Goal: Information Seeking & Learning: Learn about a topic

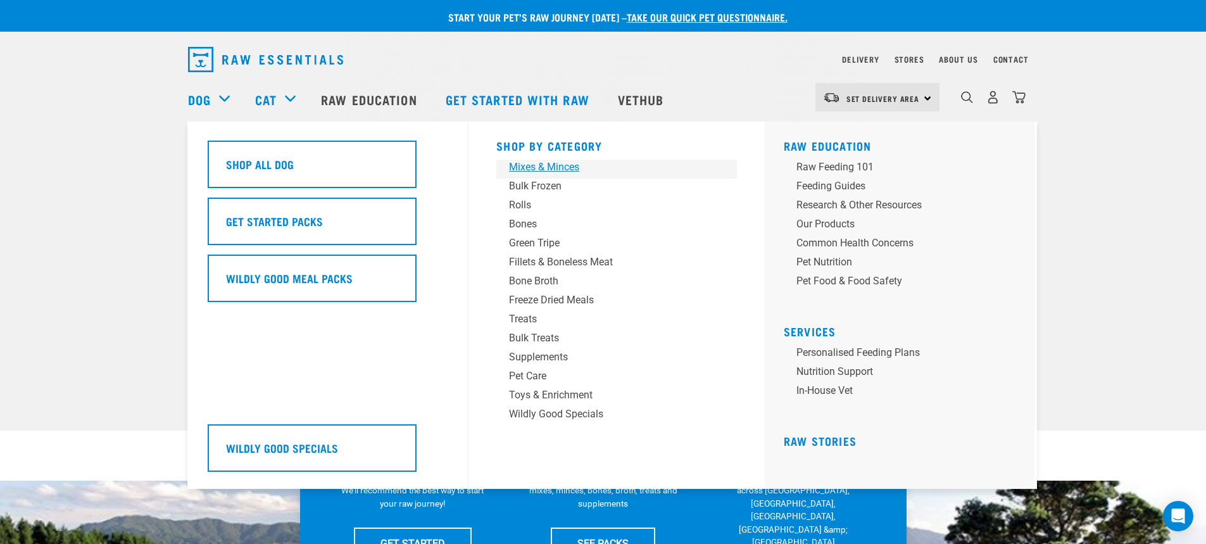
click at [542, 168] on div "Mixes & Minces" at bounding box center [608, 167] width 198 height 15
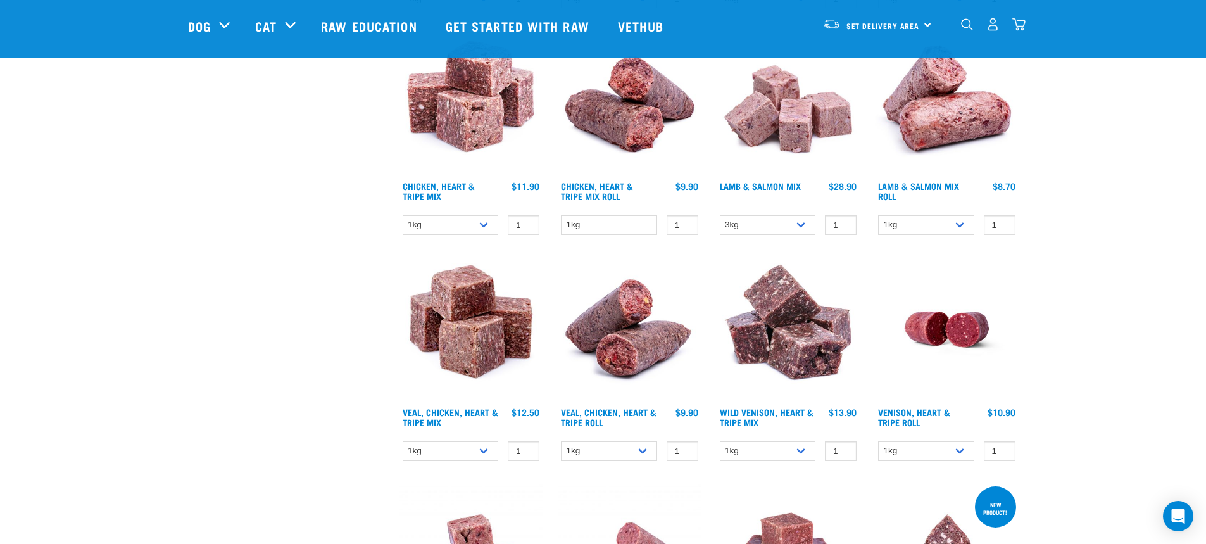
scroll to position [1013, 0]
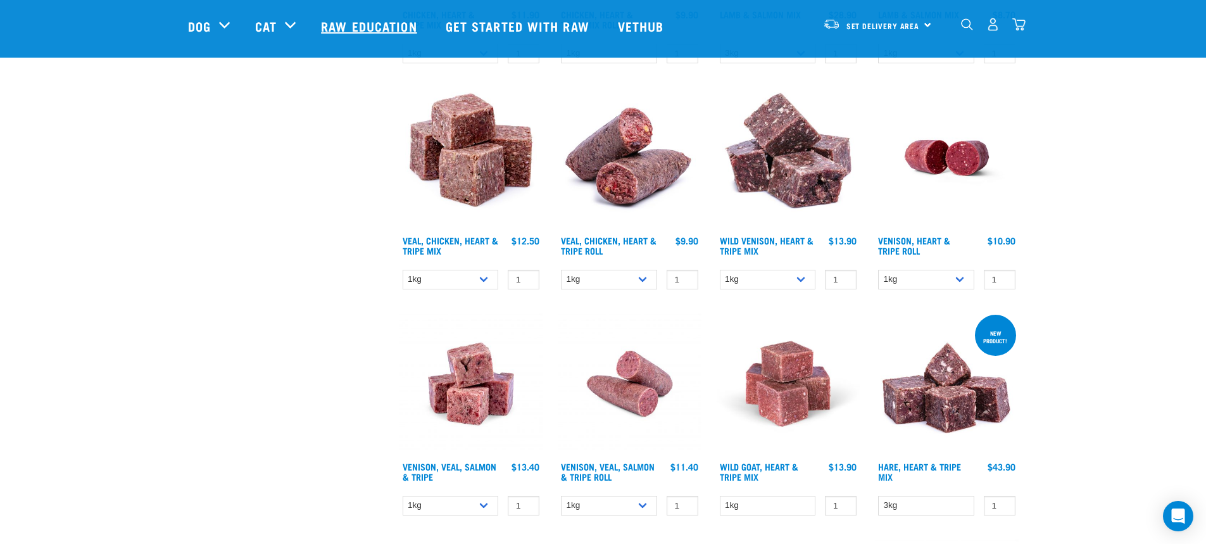
click at [391, 33] on link "Raw Education" at bounding box center [370, 26] width 124 height 51
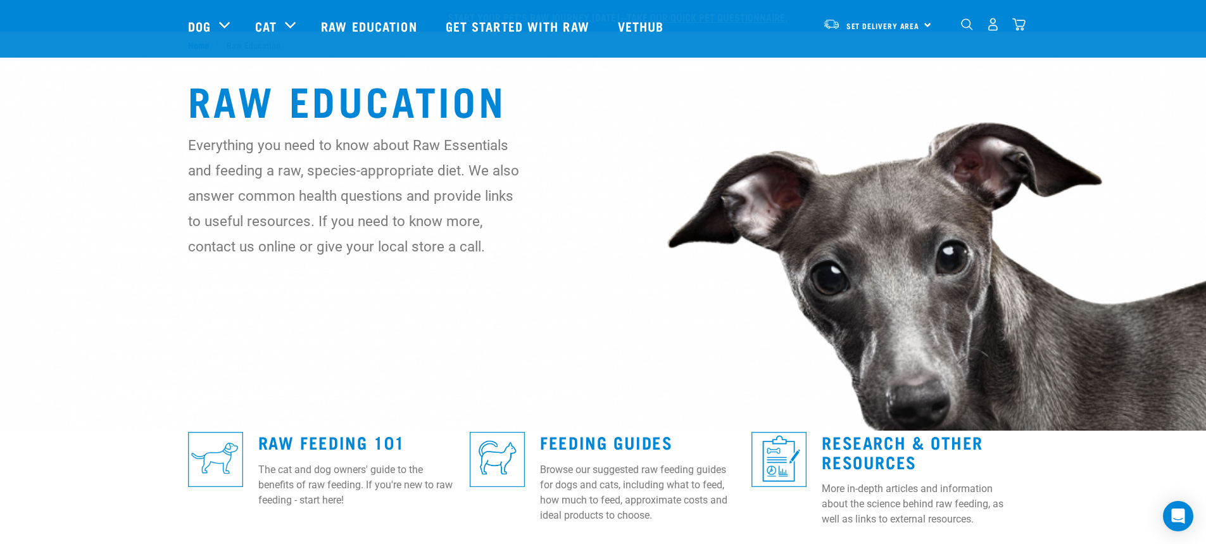
scroll to position [317, 0]
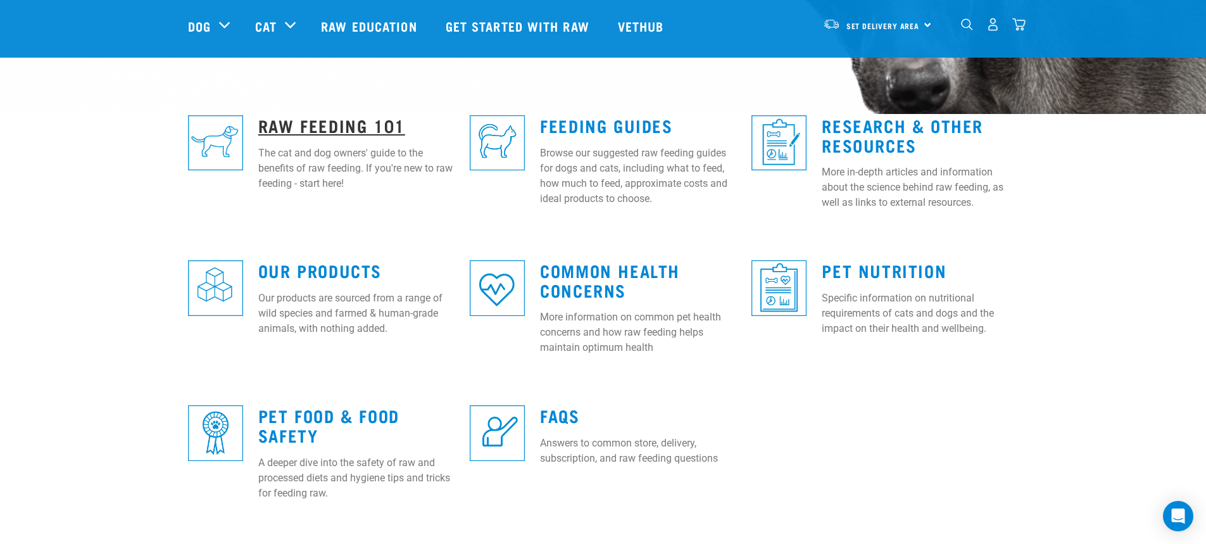
click at [305, 124] on link "Raw Feeding 101" at bounding box center [331, 124] width 147 height 9
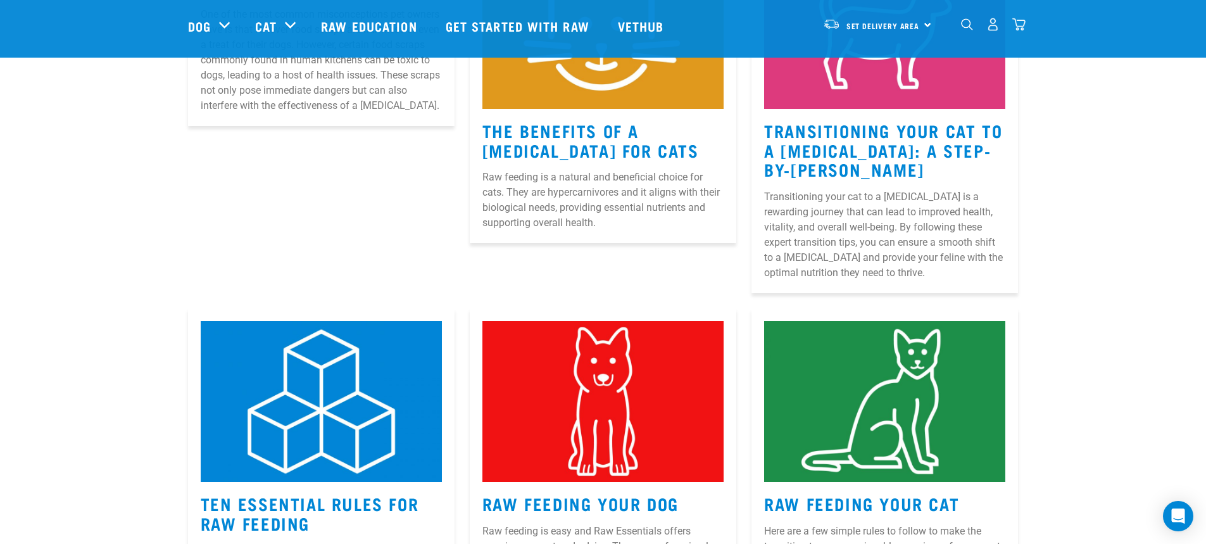
scroll to position [507, 0]
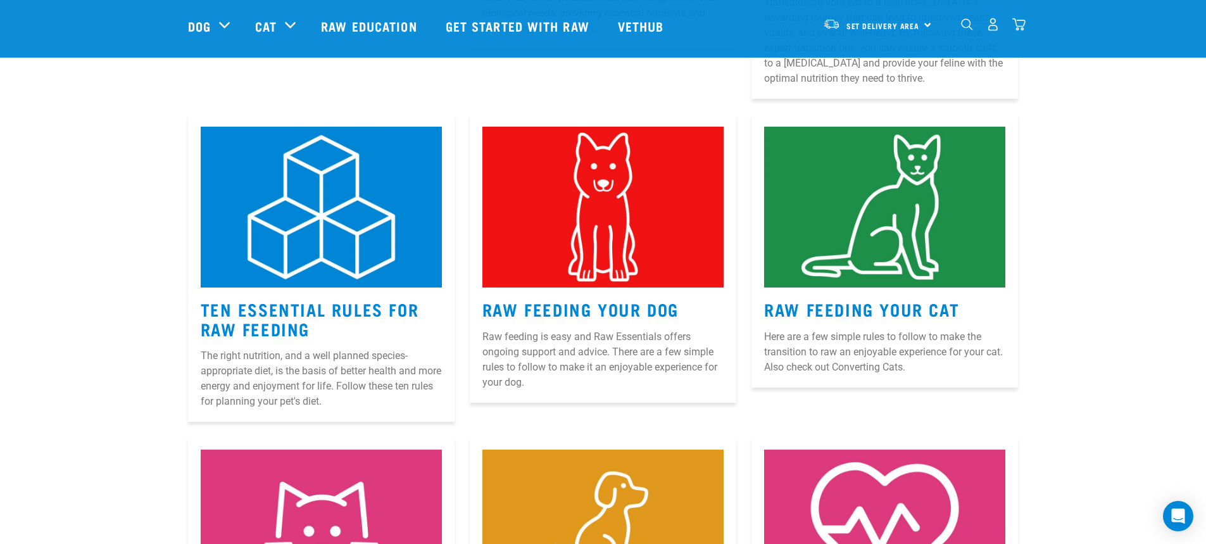
click at [597, 248] on img at bounding box center [603, 207] width 241 height 161
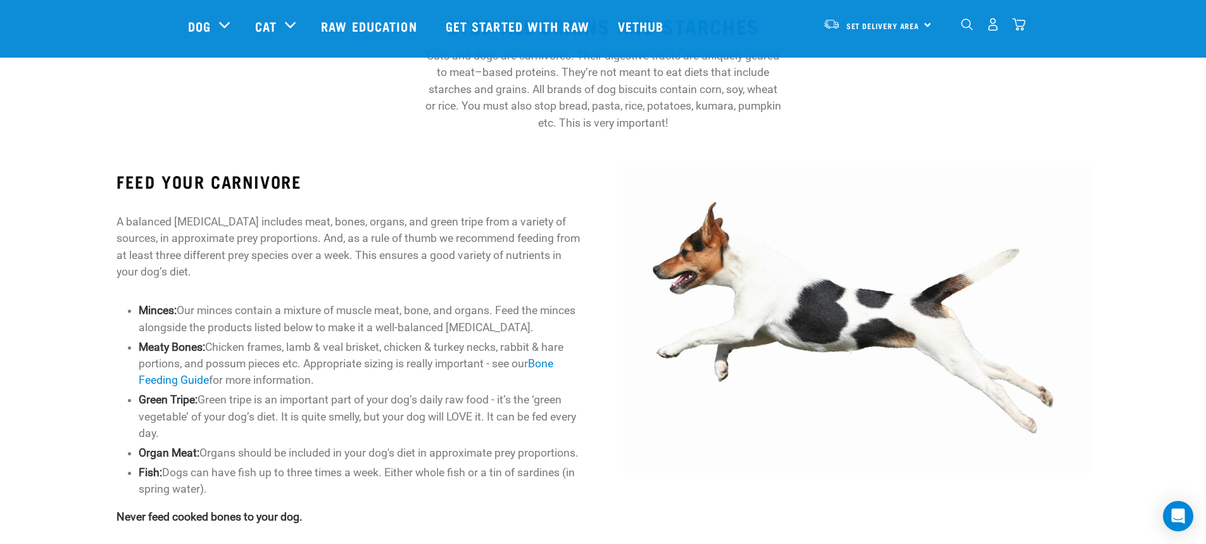
scroll to position [443, 0]
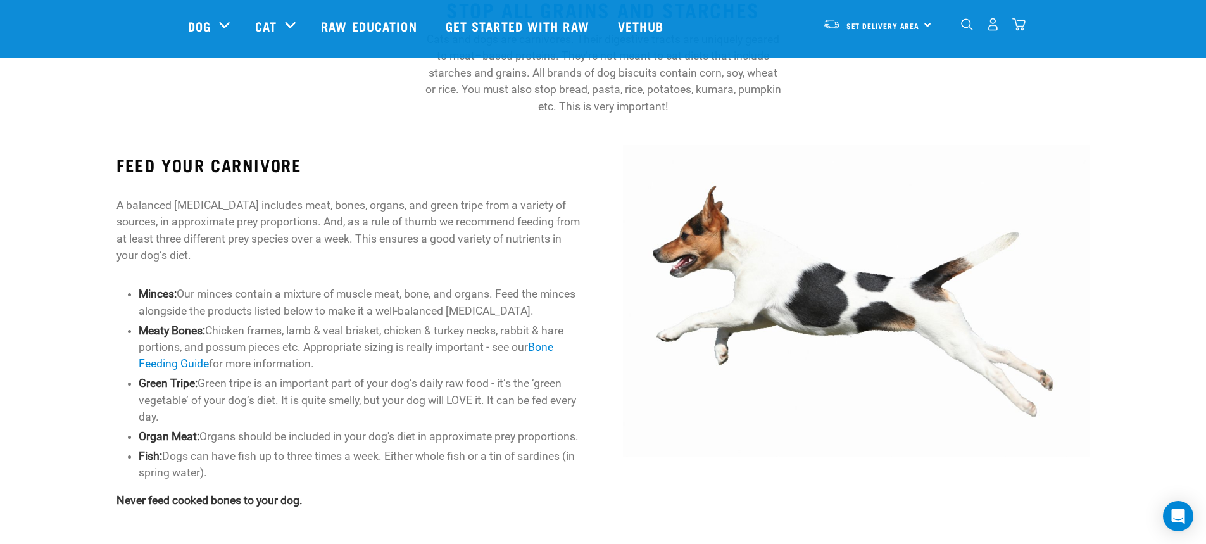
click at [450, 400] on li "Green Tripe: Green tripe is an important part of your dog’s daily raw food - it…" at bounding box center [361, 400] width 444 height 50
click at [345, 338] on li "Meaty Bones: Chicken frames, lamb & veal brisket, chicken & turkey necks, rabbi…" at bounding box center [361, 347] width 444 height 50
click at [353, 395] on li "Green Tripe: Green tripe is an important part of your dog’s daily raw food - it…" at bounding box center [361, 400] width 444 height 50
drag, startPoint x: 353, startPoint y: 388, endPoint x: 438, endPoint y: 388, distance: 84.2
click at [410, 388] on li "Green Tripe: Green tripe is an important part of your dog’s daily raw food - it…" at bounding box center [361, 400] width 444 height 50
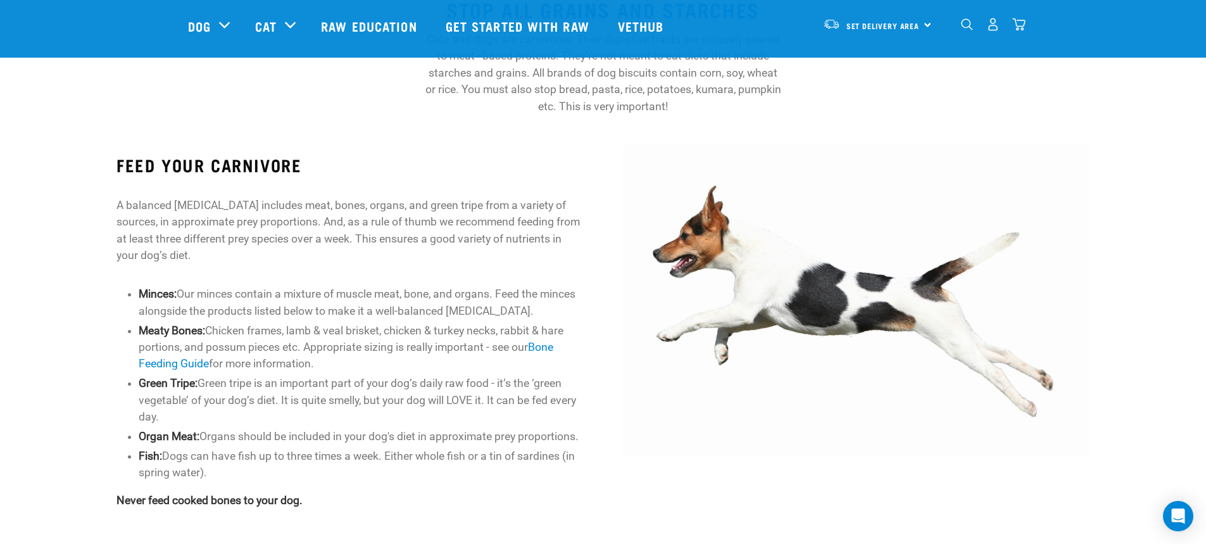
click at [426, 415] on li "Green Tripe: Green tripe is an important part of your dog’s daily raw food - it…" at bounding box center [361, 400] width 444 height 50
click at [417, 211] on p "A balanced raw diet includes meat, bones, organs, and green tripe from a variet…" at bounding box center [350, 230] width 466 height 67
drag, startPoint x: 407, startPoint y: 206, endPoint x: 490, endPoint y: 193, distance: 84.0
click at [490, 193] on div "FEED YOUR CARNIVORE A balanced raw diet includes meat, bones, organs, and green…" at bounding box center [350, 331] width 466 height 353
click at [183, 205] on p "A balanced raw diet includes meat, bones, organs, and green tripe from a variet…" at bounding box center [350, 230] width 466 height 67
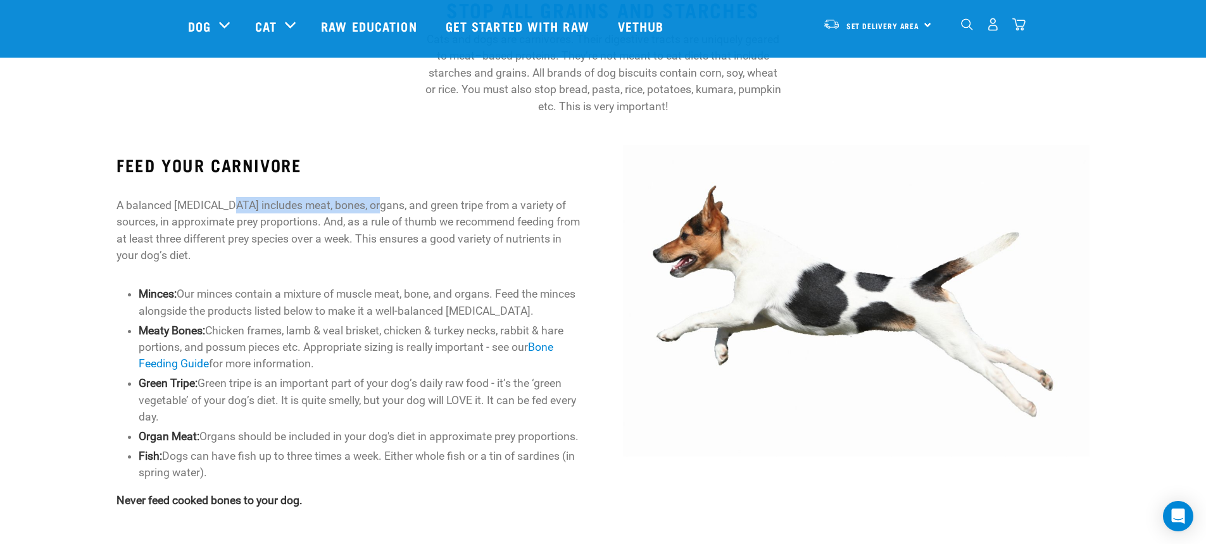
drag, startPoint x: 219, startPoint y: 202, endPoint x: 368, endPoint y: 199, distance: 148.9
click at [368, 199] on p "A balanced raw diet includes meat, bones, organs, and green tripe from a variet…" at bounding box center [350, 230] width 466 height 67
click at [360, 237] on p "A balanced raw diet includes meat, bones, organs, and green tripe from a variet…" at bounding box center [350, 230] width 466 height 67
drag, startPoint x: 217, startPoint y: 203, endPoint x: 329, endPoint y: 203, distance: 112.1
click at [329, 203] on p "A balanced raw diet includes meat, bones, organs, and green tripe from a variet…" at bounding box center [350, 230] width 466 height 67
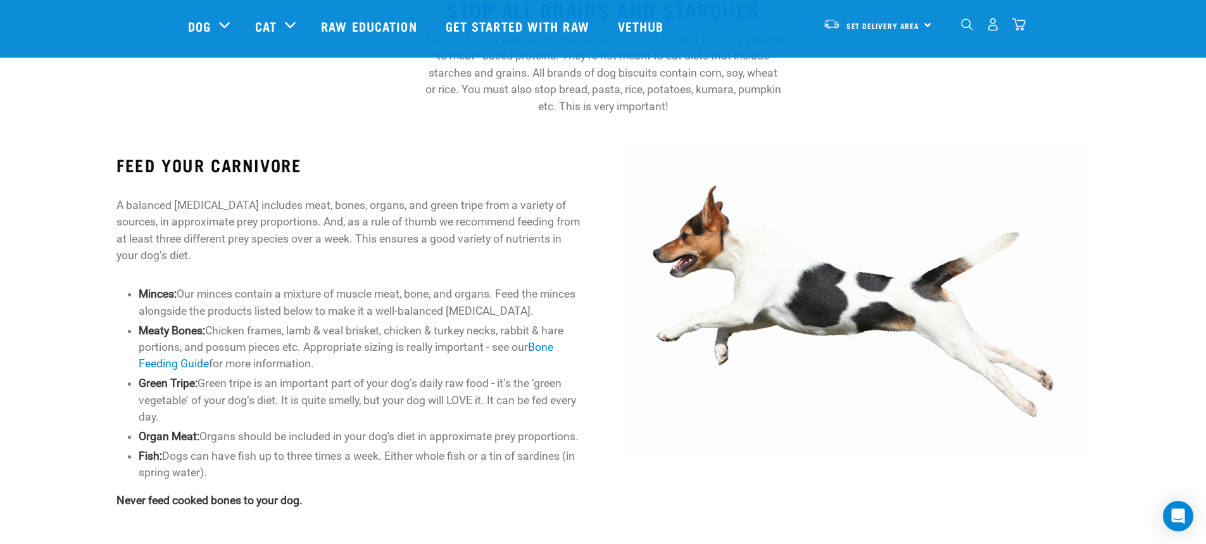
drag, startPoint x: 315, startPoint y: 275, endPoint x: 248, endPoint y: 258, distance: 69.3
click at [313, 275] on div "FEED YOUR CARNIVORE A balanced raw diet includes meat, bones, organs, and green…" at bounding box center [350, 331] width 466 height 353
drag, startPoint x: 262, startPoint y: 206, endPoint x: 477, endPoint y: 194, distance: 215.0
click at [477, 194] on div "FEED YOUR CARNIVORE A balanced raw diet includes meat, bones, organs, and green…" at bounding box center [350, 331] width 466 height 353
click at [498, 256] on p "A balanced raw diet includes meat, bones, organs, and green tripe from a variet…" at bounding box center [350, 230] width 466 height 67
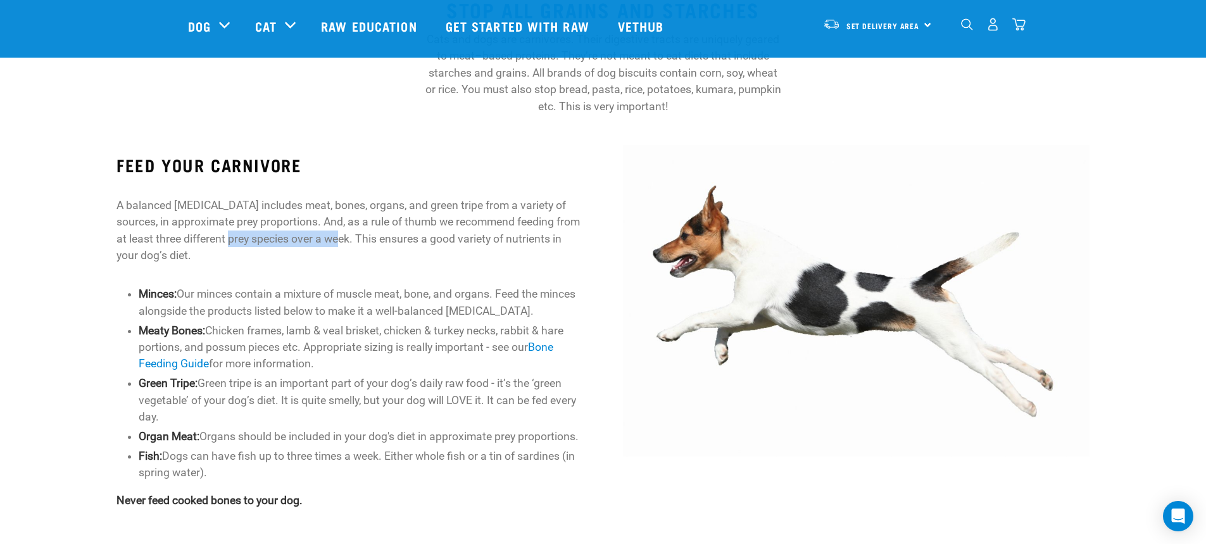
drag, startPoint x: 230, startPoint y: 238, endPoint x: 329, endPoint y: 233, distance: 99.6
click at [329, 233] on p "A balanced raw diet includes meat, bones, organs, and green tripe from a variet…" at bounding box center [350, 230] width 466 height 67
click at [379, 265] on div "FEED YOUR CARNIVORE A balanced raw diet includes meat, bones, organs, and green…" at bounding box center [350, 331] width 466 height 353
click at [501, 234] on p "A balanced raw diet includes meat, bones, organs, and green tripe from a variet…" at bounding box center [350, 230] width 466 height 67
click at [461, 289] on li "Minces: Our minces contain a mixture of muscle meat, bone, and organs. Feed the…" at bounding box center [361, 303] width 444 height 34
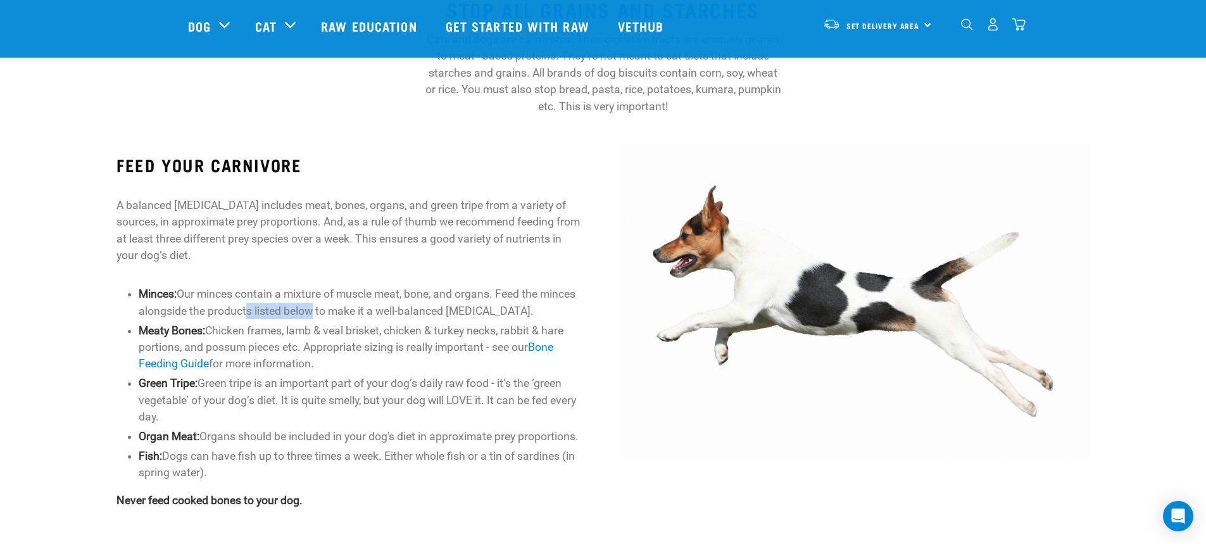
drag, startPoint x: 301, startPoint y: 312, endPoint x: 398, endPoint y: 327, distance: 98.2
click at [398, 327] on ul "Minces: Our minces contain a mixture of muscle meat, bone, and organs. Feed the…" at bounding box center [361, 383] width 444 height 195
click at [397, 357] on li "Meaty Bones: Chicken frames, lamb & veal brisket, chicken & turkey necks, rabbi…" at bounding box center [361, 347] width 444 height 50
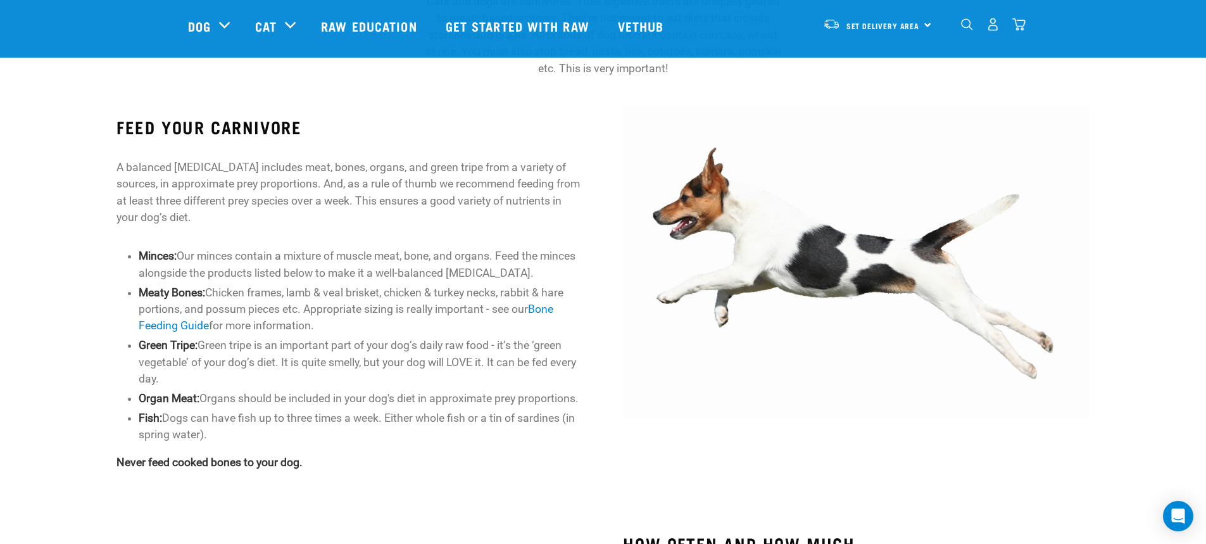
scroll to position [507, 0]
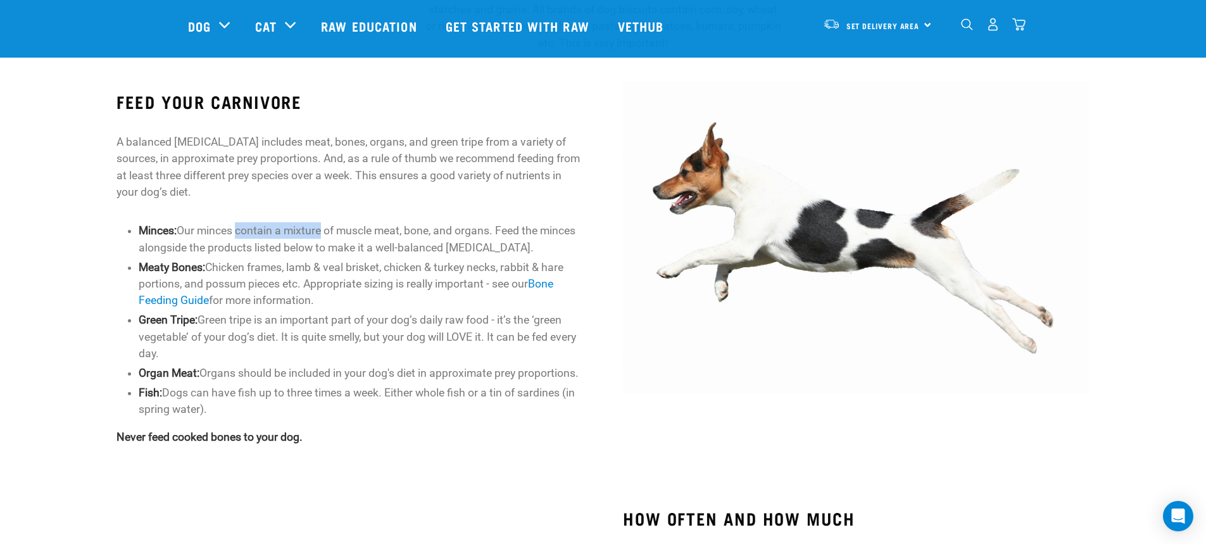
drag, startPoint x: 297, startPoint y: 219, endPoint x: 324, endPoint y: 272, distance: 59.5
click at [324, 219] on div "FEED YOUR CARNIVORE A balanced raw diet includes meat, bones, organs, and green…" at bounding box center [350, 268] width 466 height 353
drag, startPoint x: 324, startPoint y: 273, endPoint x: 379, endPoint y: 255, distance: 58.7
click at [327, 277] on li "Meaty Bones: Chicken frames, lamb & veal brisket, chicken & turkey necks, rabbi…" at bounding box center [361, 284] width 444 height 50
click at [266, 246] on li "Minces: Our minces contain a mixture of muscle meat, bone, and organs. Feed the…" at bounding box center [361, 239] width 444 height 34
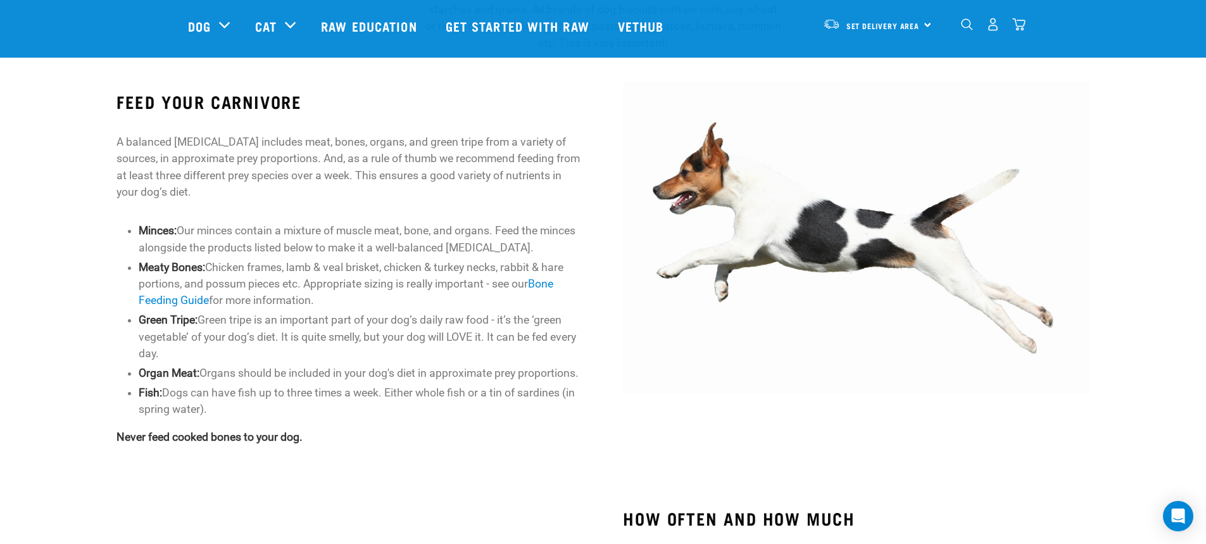
click at [395, 240] on li "Minces: Our minces contain a mixture of muscle meat, bone, and organs. Feed the…" at bounding box center [361, 239] width 444 height 34
click at [331, 315] on li "Green Tripe: Green tripe is an important part of your dog’s daily raw food - it…" at bounding box center [361, 337] width 444 height 50
click at [341, 319] on li "Green Tripe: Green tripe is an important part of your dog’s daily raw food - it…" at bounding box center [361, 337] width 444 height 50
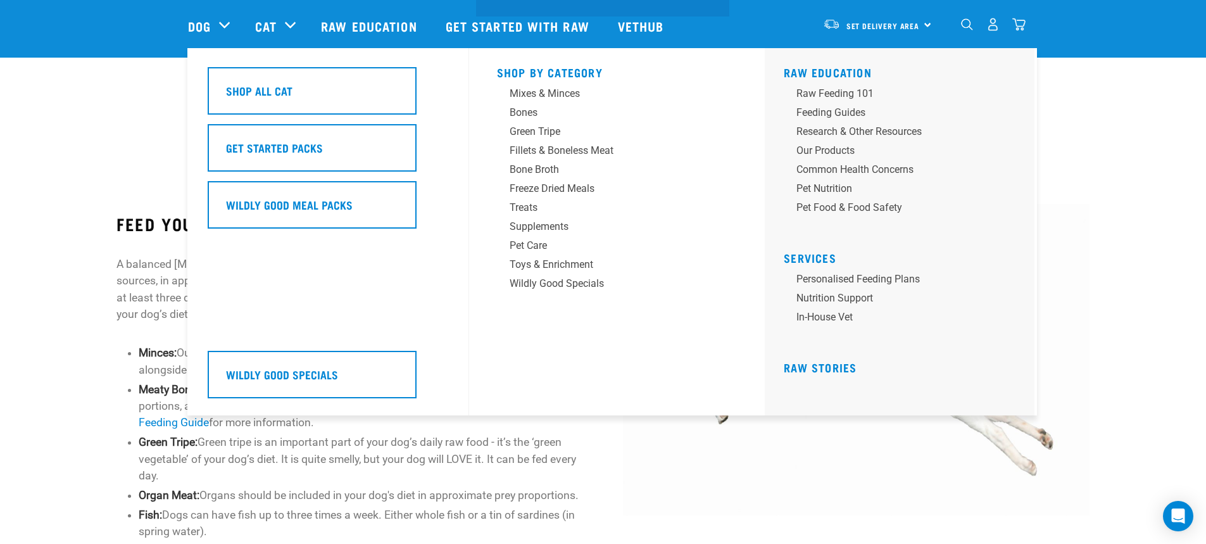
scroll to position [380, 0]
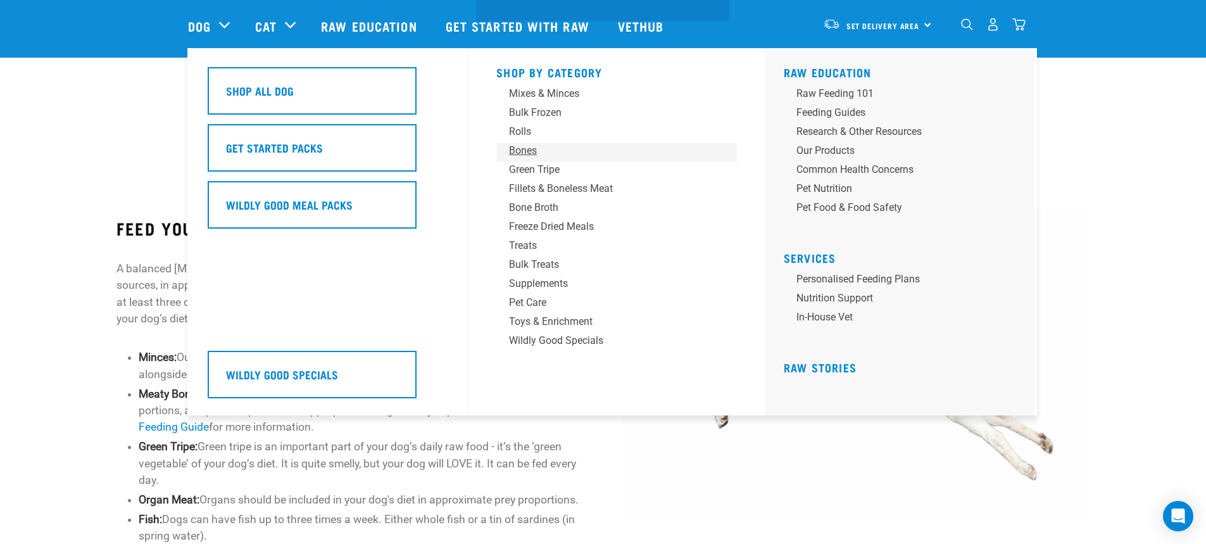
click at [525, 153] on div "Bones" at bounding box center [608, 150] width 198 height 15
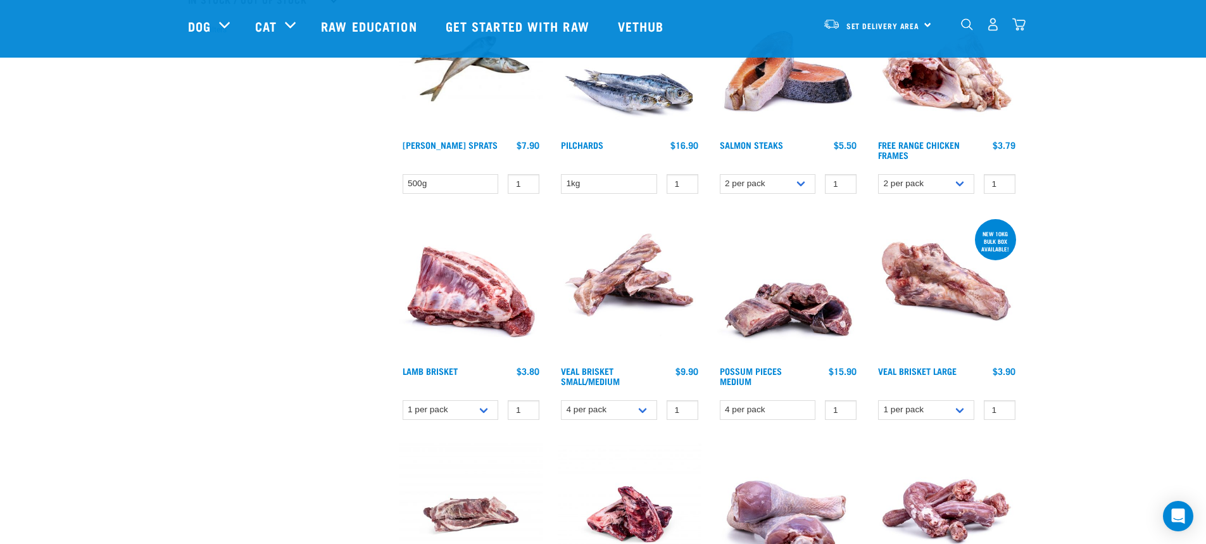
scroll to position [443, 0]
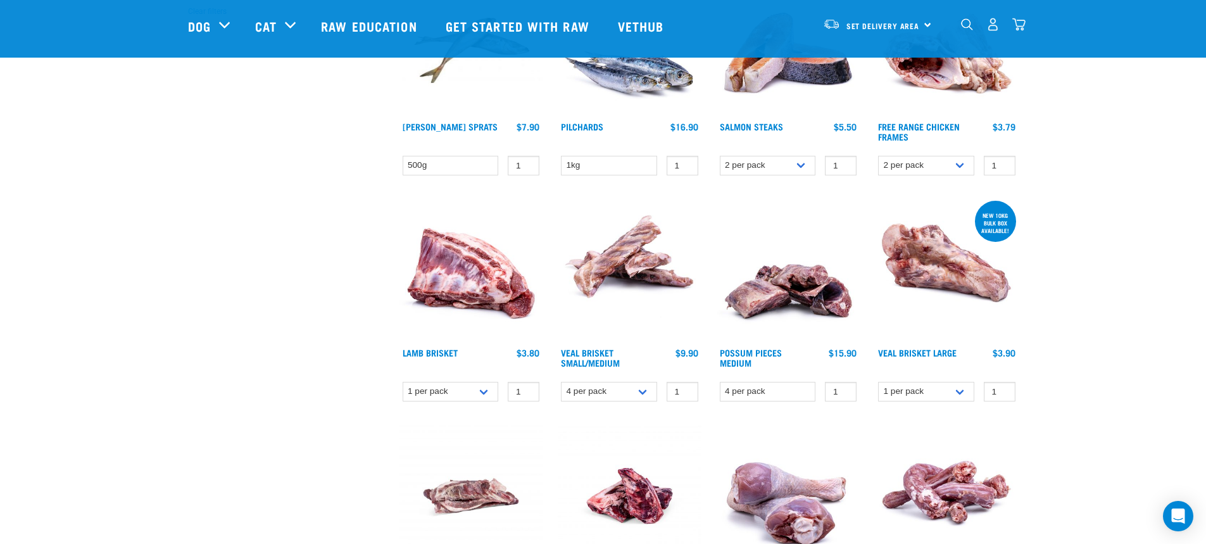
click at [609, 267] on img at bounding box center [630, 270] width 144 height 144
